Goal: Information Seeking & Learning: Learn about a topic

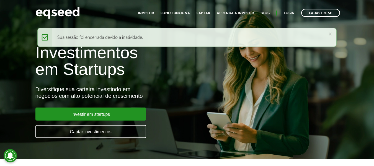
drag, startPoint x: 125, startPoint y: 111, endPoint x: 132, endPoint y: 98, distance: 14.1
click at [125, 111] on link "Investir em startups" at bounding box center [90, 113] width 111 height 13
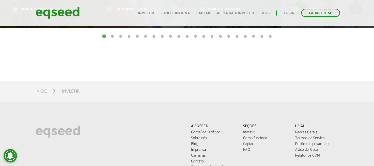
scroll to position [194, 0]
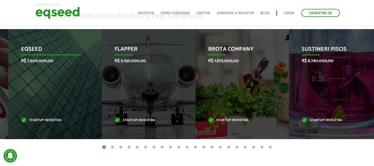
drag, startPoint x: 239, startPoint y: 79, endPoint x: 60, endPoint y: 72, distance: 179.1
click at [60, 72] on div "EqSeed R$ 7.500.000,00 Startup investida" at bounding box center [50, 84] width 85 height 110
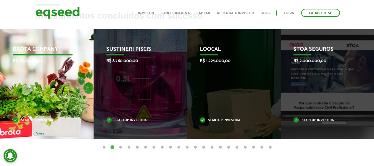
drag, startPoint x: 234, startPoint y: 88, endPoint x: 68, endPoint y: 72, distance: 166.7
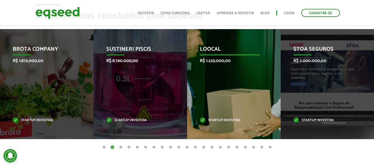
click at [226, 83] on div "Loocal R$ 1.225.000,00 Startup investida" at bounding box center [229, 84] width 85 height 110
